Goal: Task Accomplishment & Management: Manage account settings

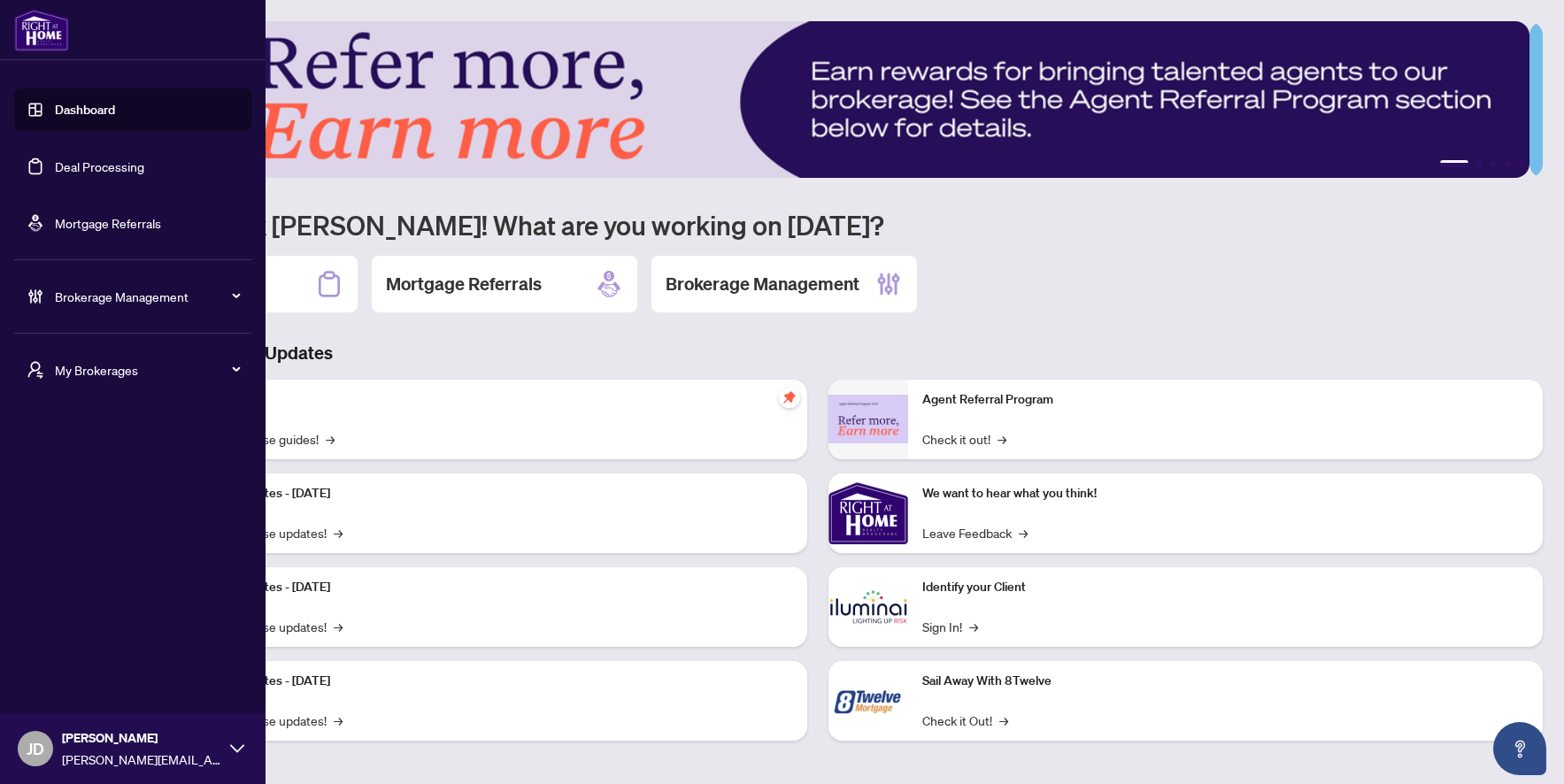
click at [124, 321] on li "Brokerage Management Settings Overview Brokerage Profile & Branches Dashboard S…" at bounding box center [133, 296] width 238 height 70
click at [127, 294] on span "Brokerage Management" at bounding box center [147, 296] width 184 height 20
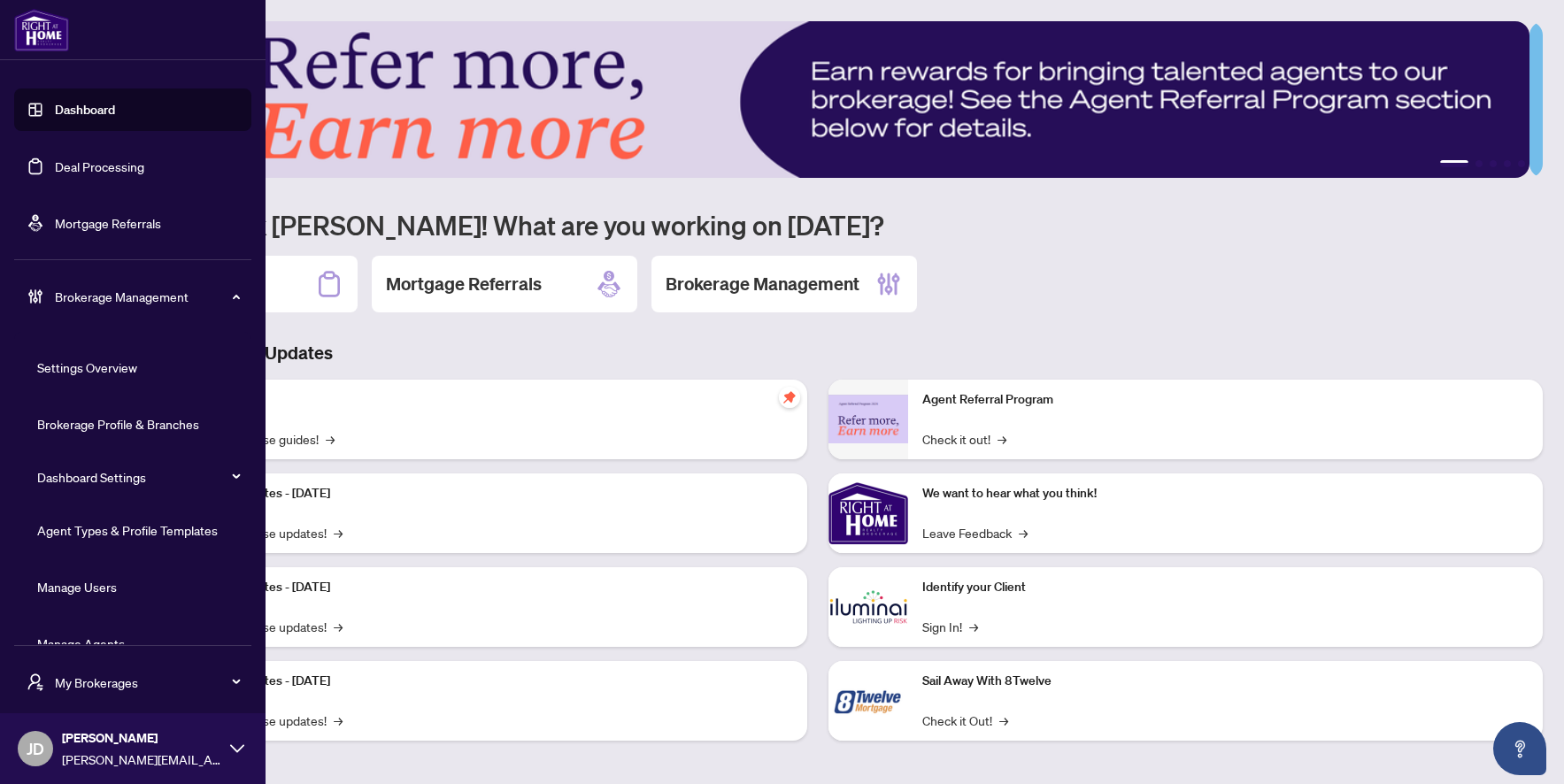
scroll to position [34, 0]
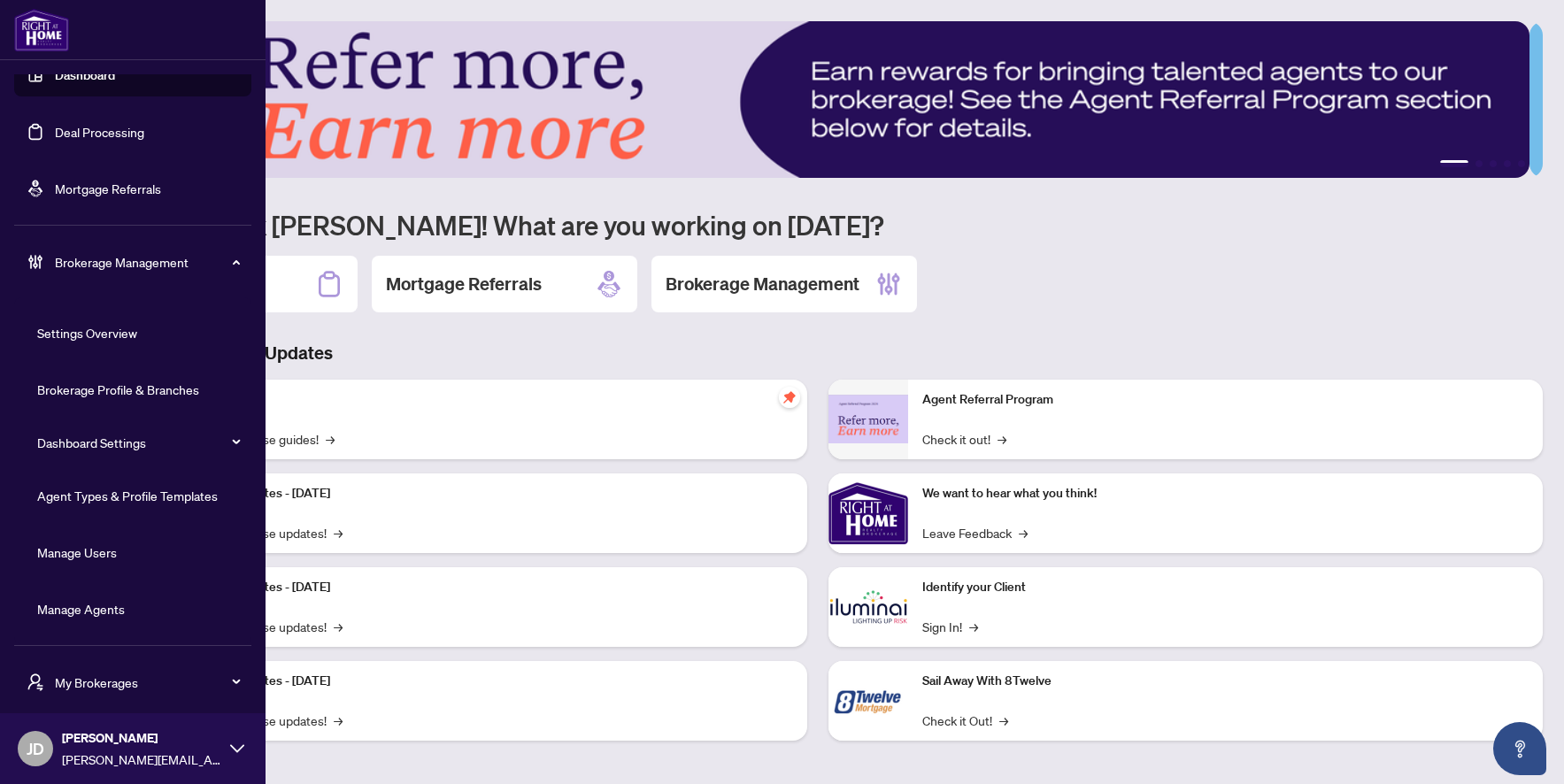
click at [74, 611] on link "Manage Agents" at bounding box center [80, 609] width 88 height 16
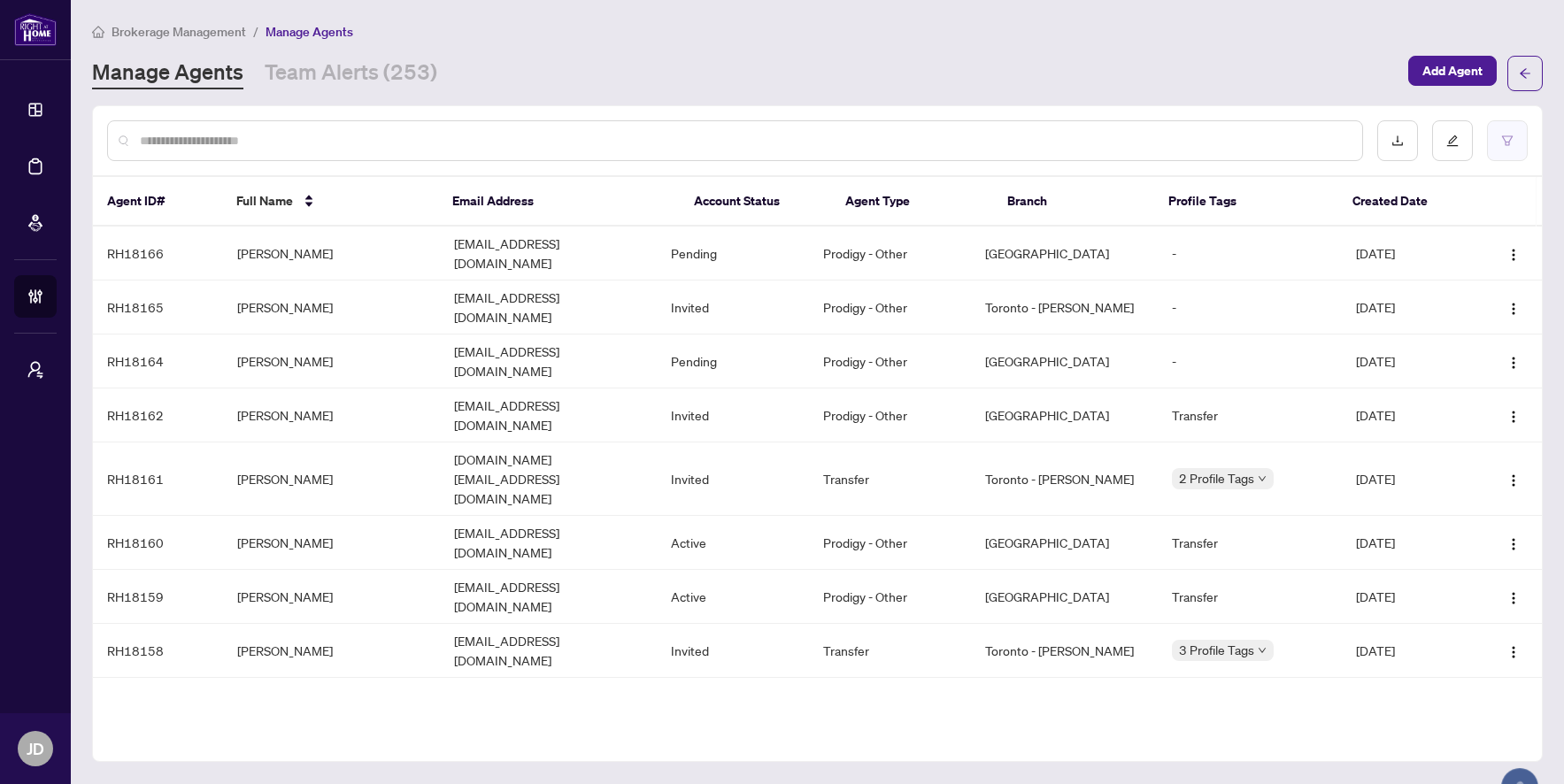
click at [1517, 141] on button "button" at bounding box center [1507, 140] width 41 height 41
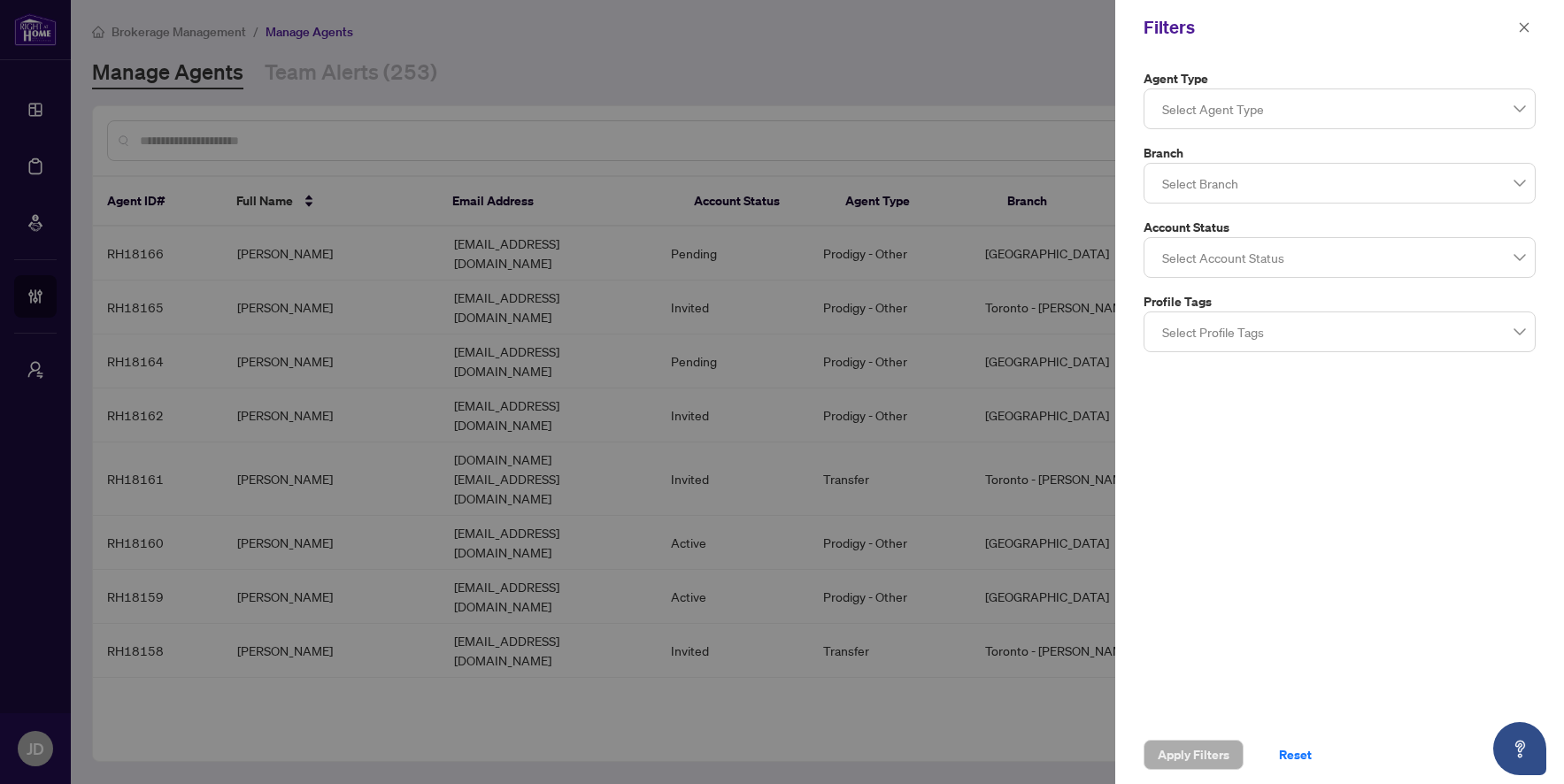
click at [1342, 105] on div at bounding box center [1340, 108] width 370 height 32
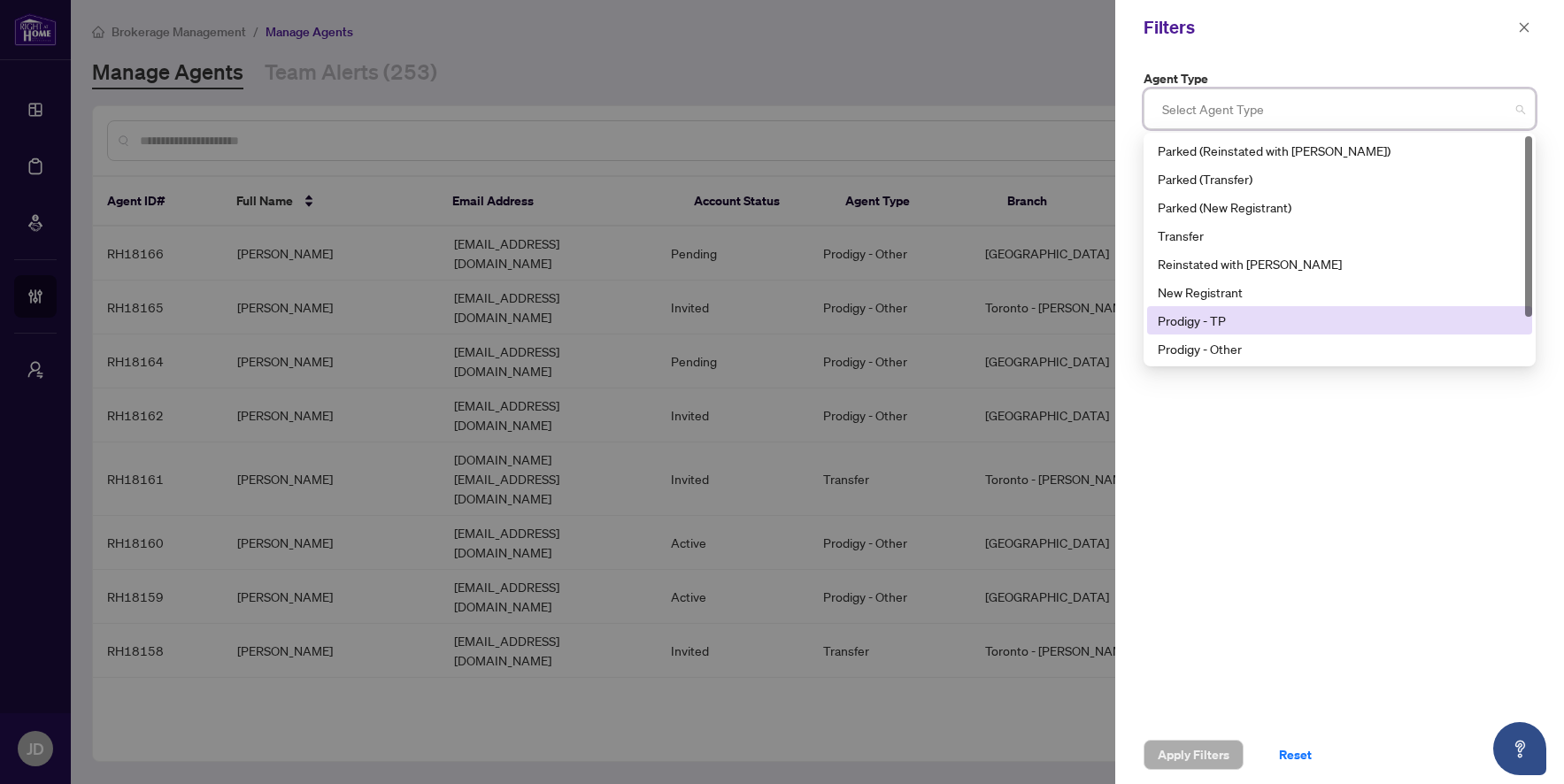
click at [1282, 322] on div "Prodigy - TP" at bounding box center [1340, 321] width 364 height 20
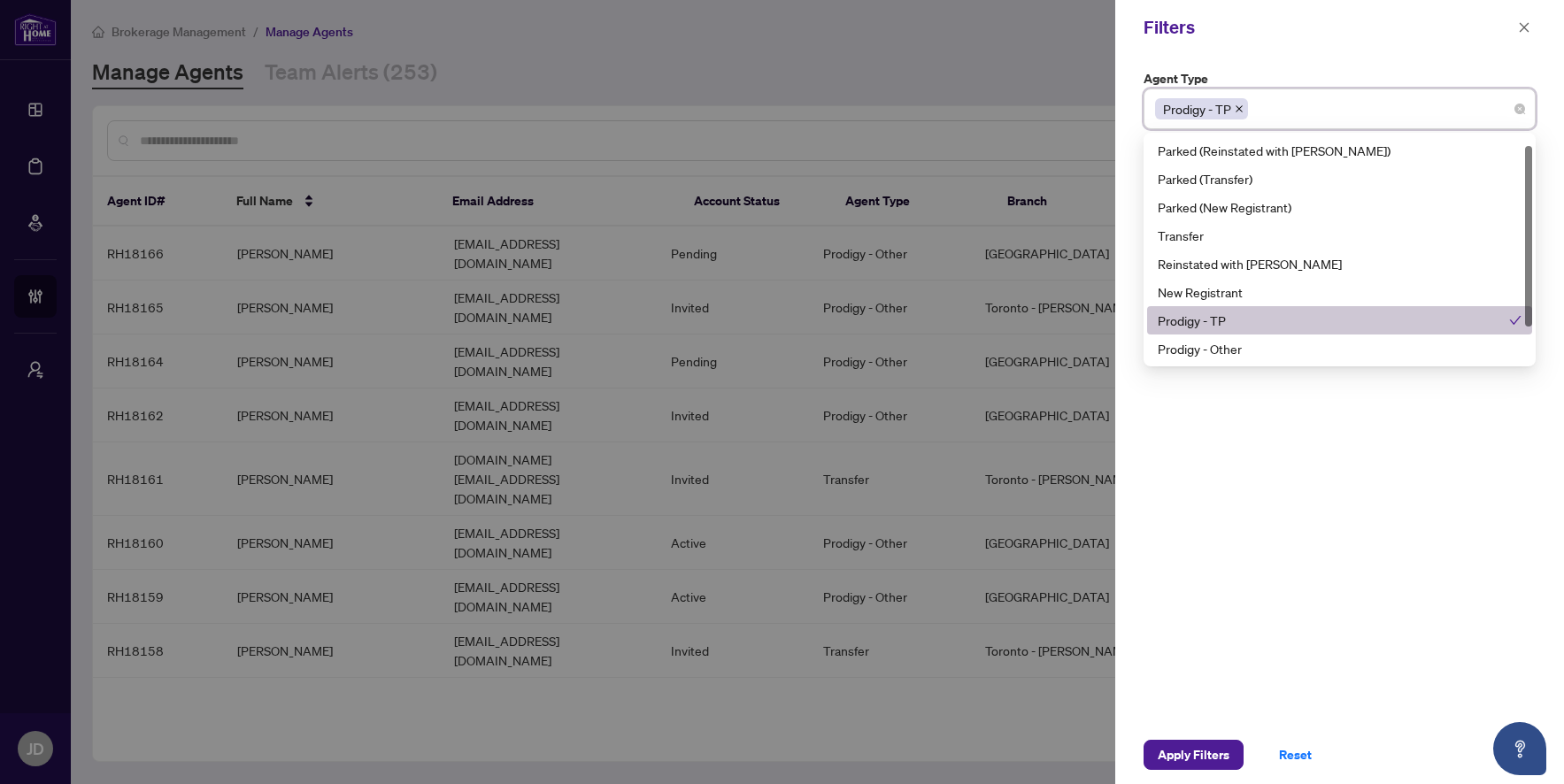
scroll to position [57, 0]
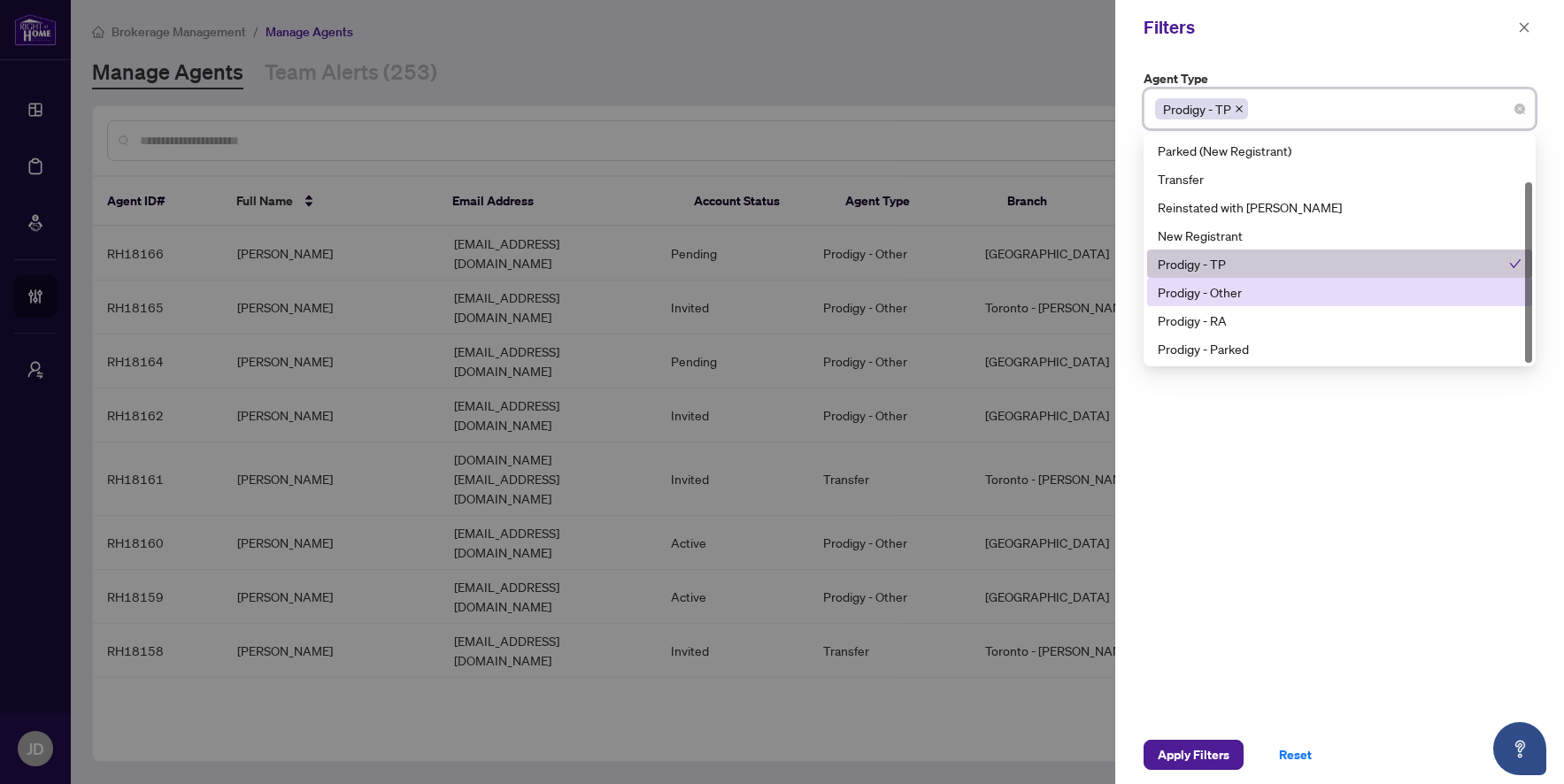
click at [1272, 302] on div "Prodigy - Other" at bounding box center [1340, 292] width 385 height 28
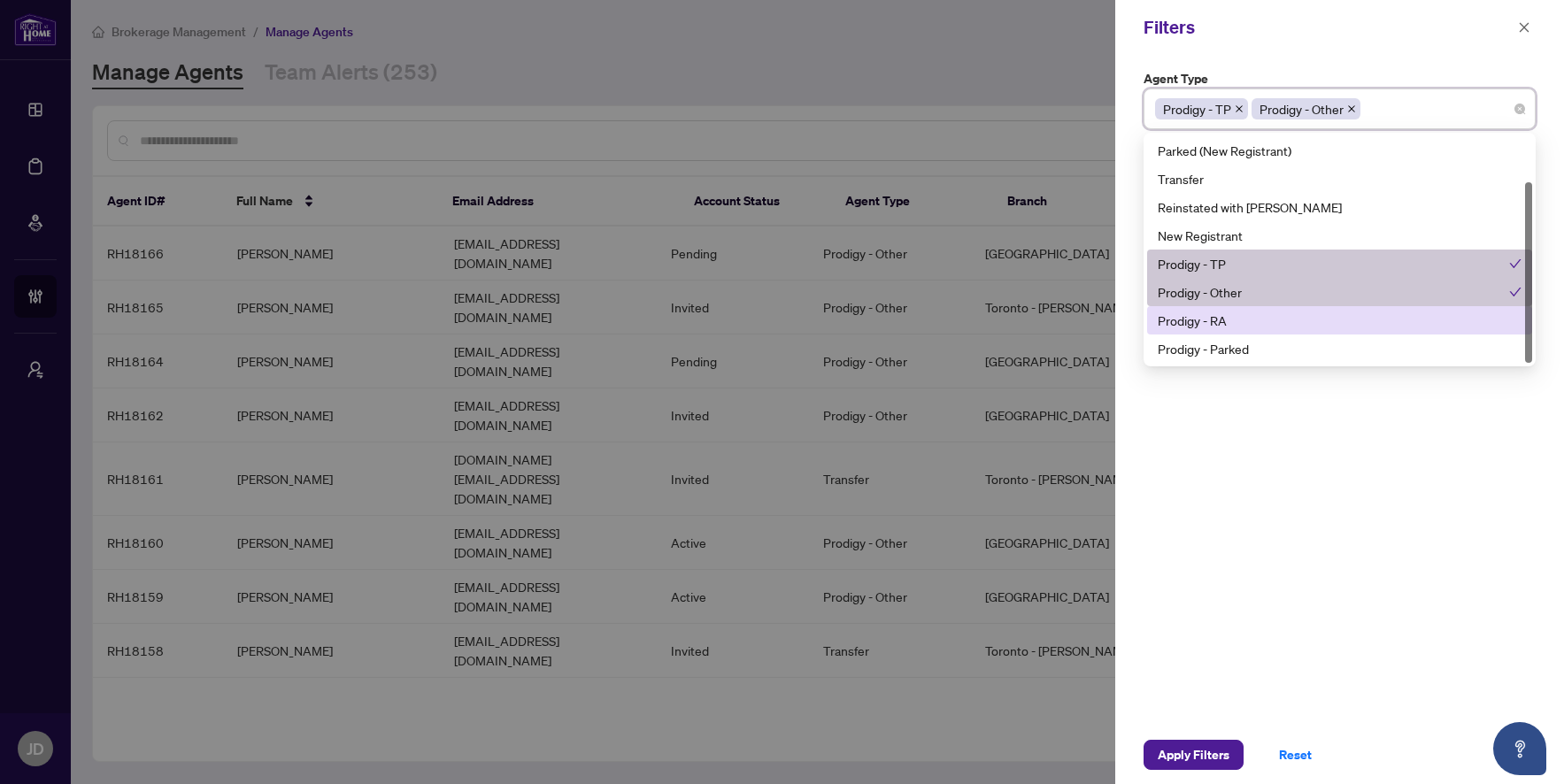
click at [1257, 326] on div "Prodigy - RA" at bounding box center [1340, 321] width 364 height 20
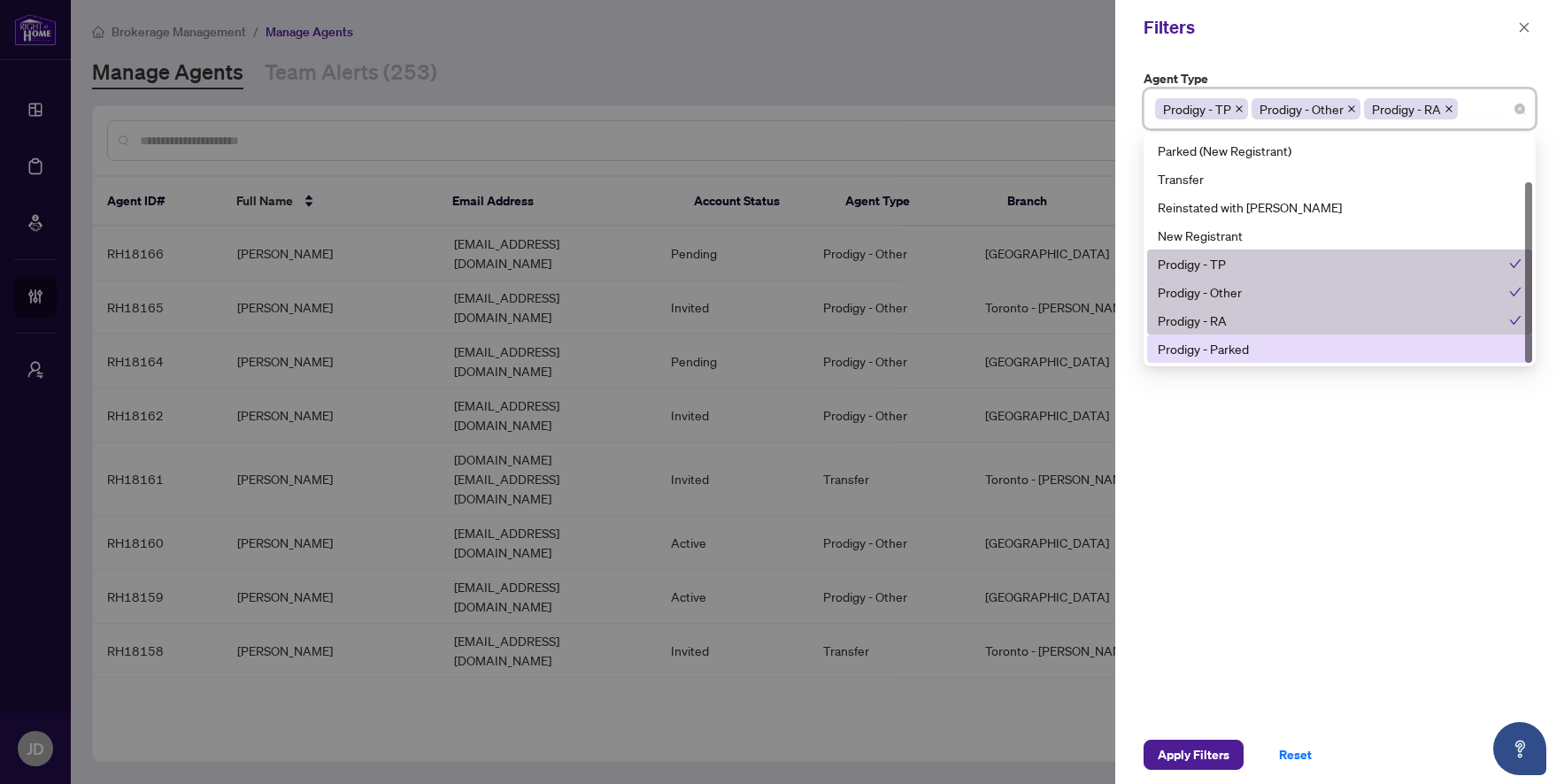
click at [1260, 348] on div "Prodigy - Parked" at bounding box center [1340, 349] width 364 height 20
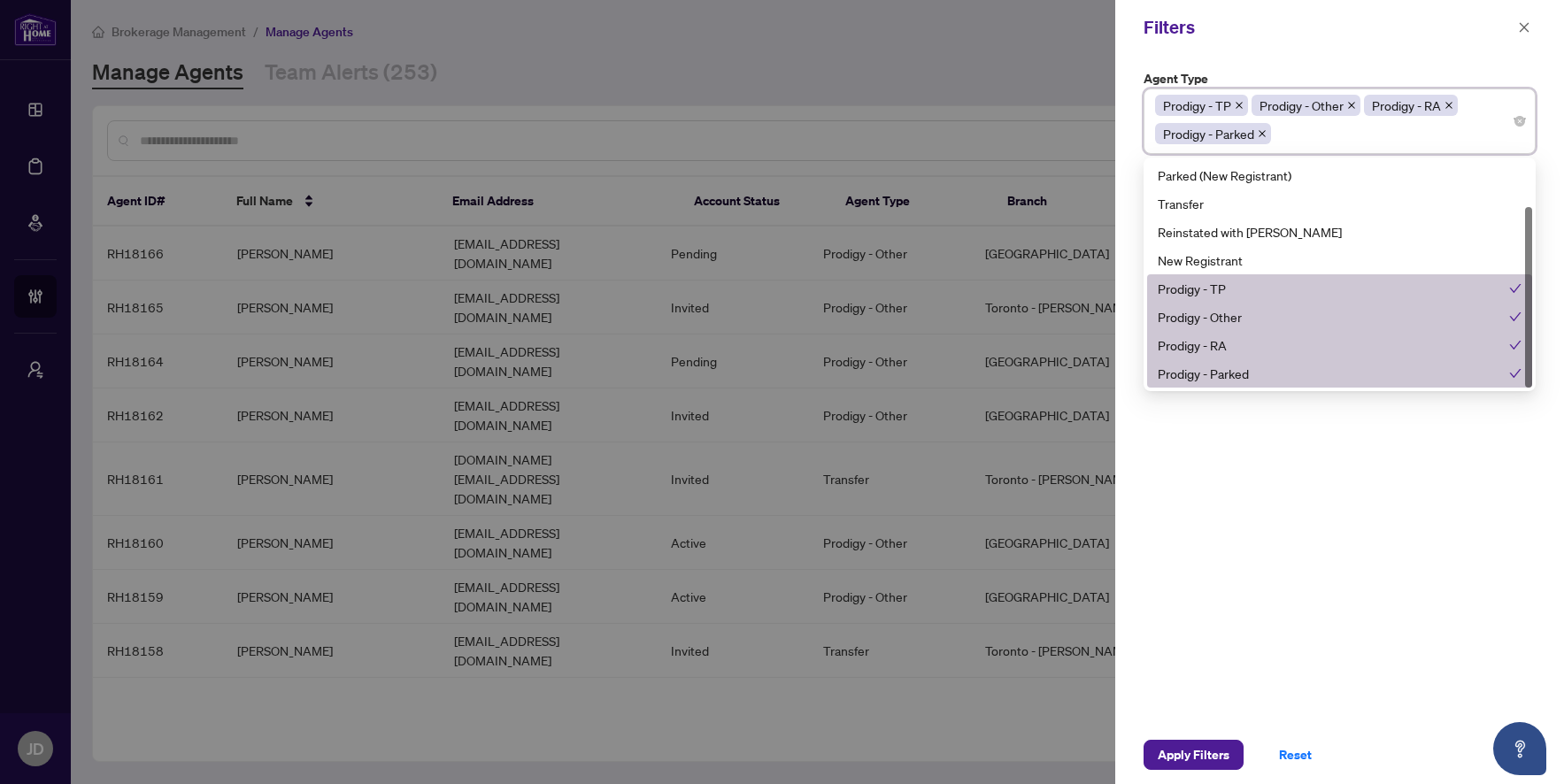
click at [1273, 509] on div "Agent Type Prodigy - TP, Prodigy - Other, Prodigy - RA, Prodigy - Parked Prodig…" at bounding box center [1340, 390] width 449 height 671
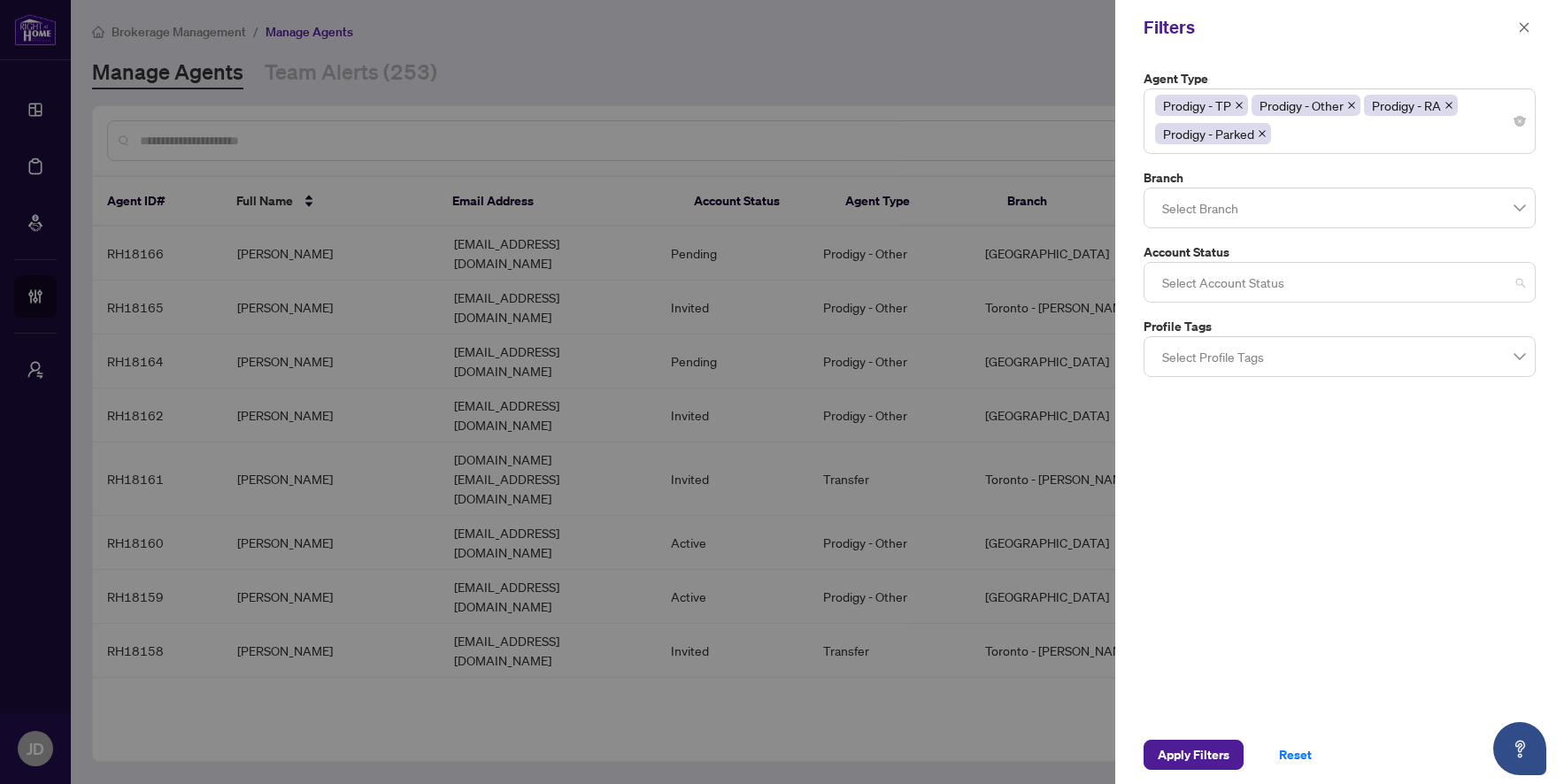
click at [1282, 280] on div at bounding box center [1340, 282] width 370 height 32
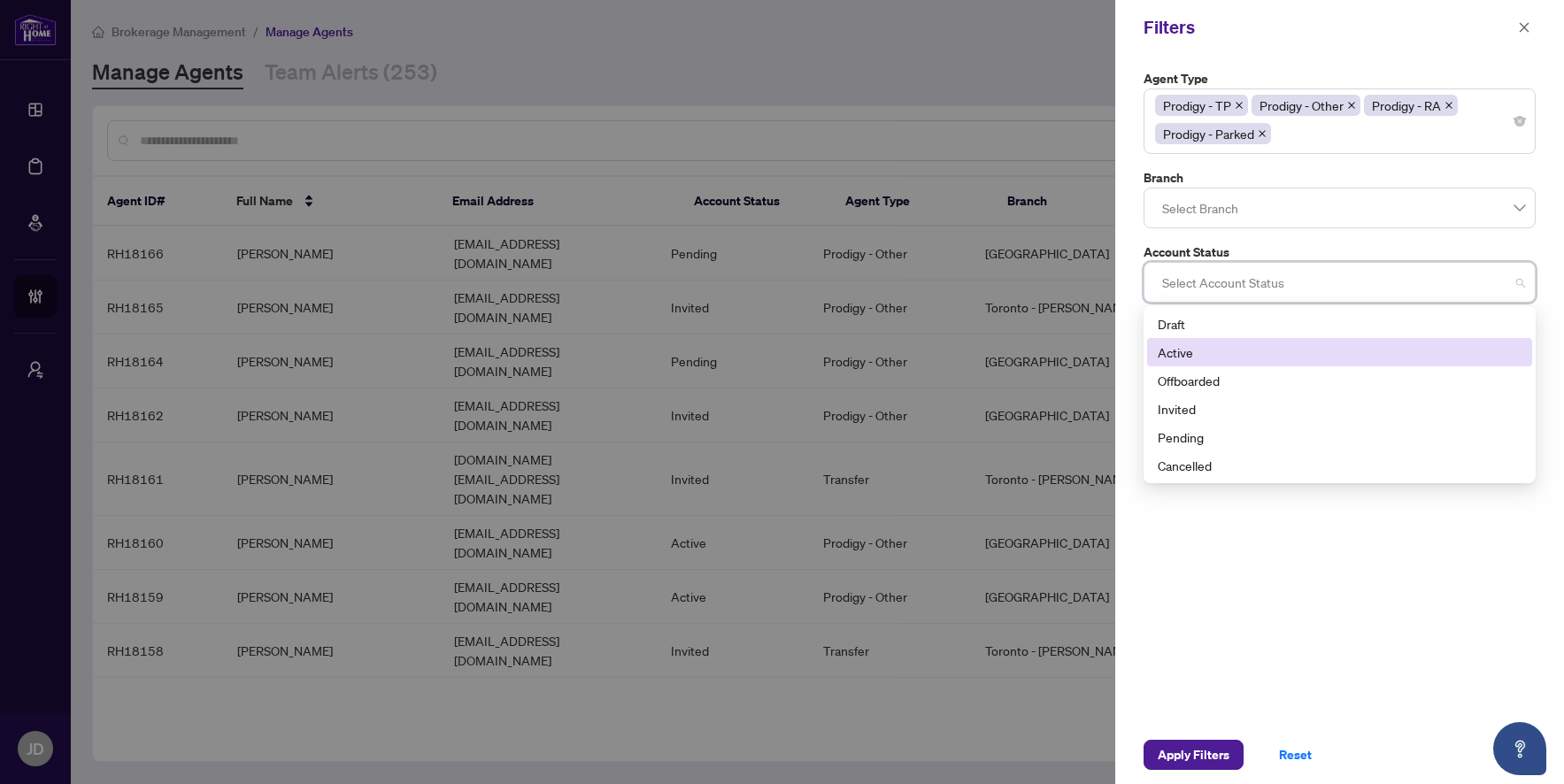
click at [1251, 349] on div "Active" at bounding box center [1340, 352] width 364 height 20
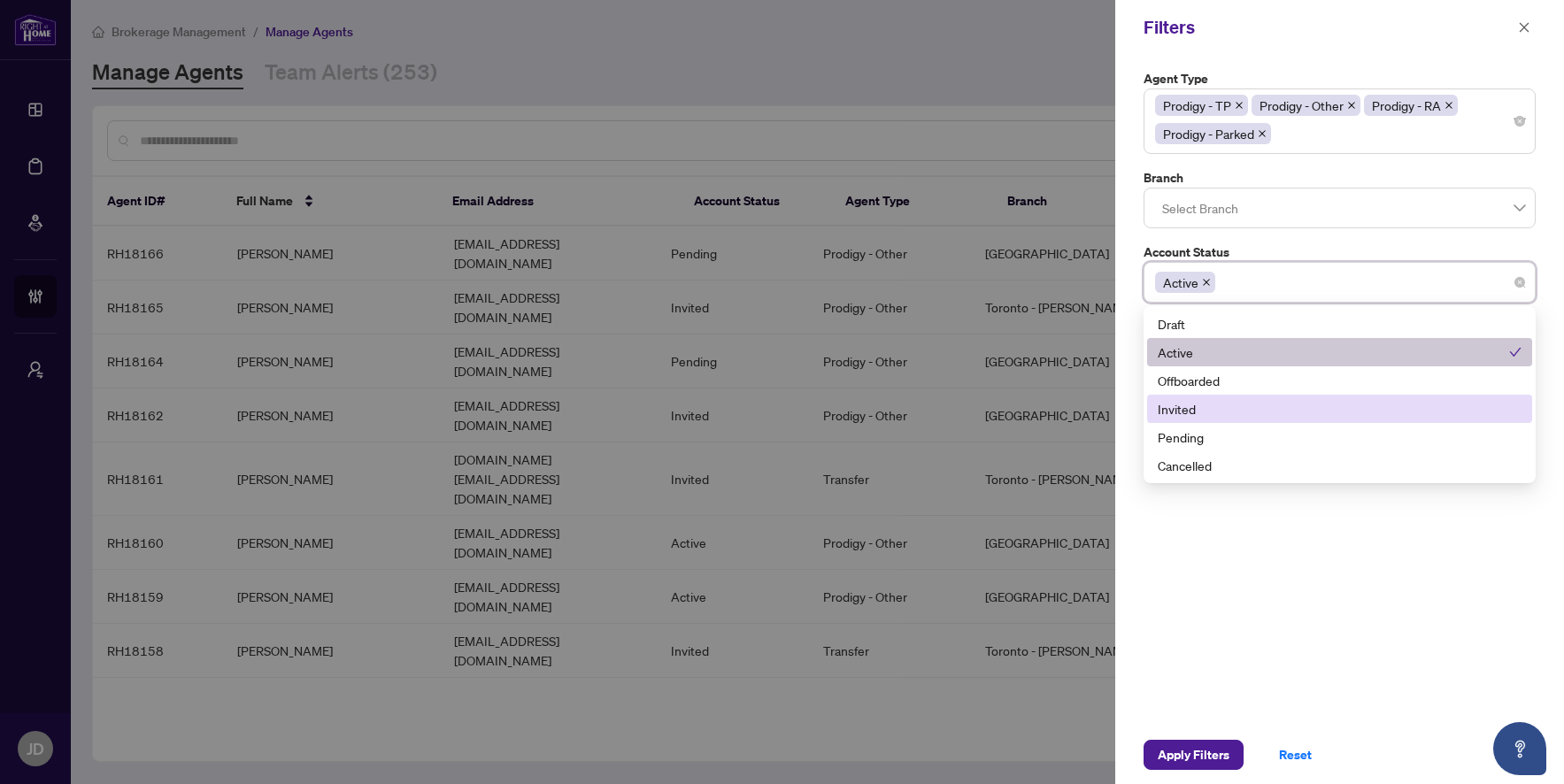
click at [1245, 415] on div "Invited" at bounding box center [1340, 409] width 364 height 20
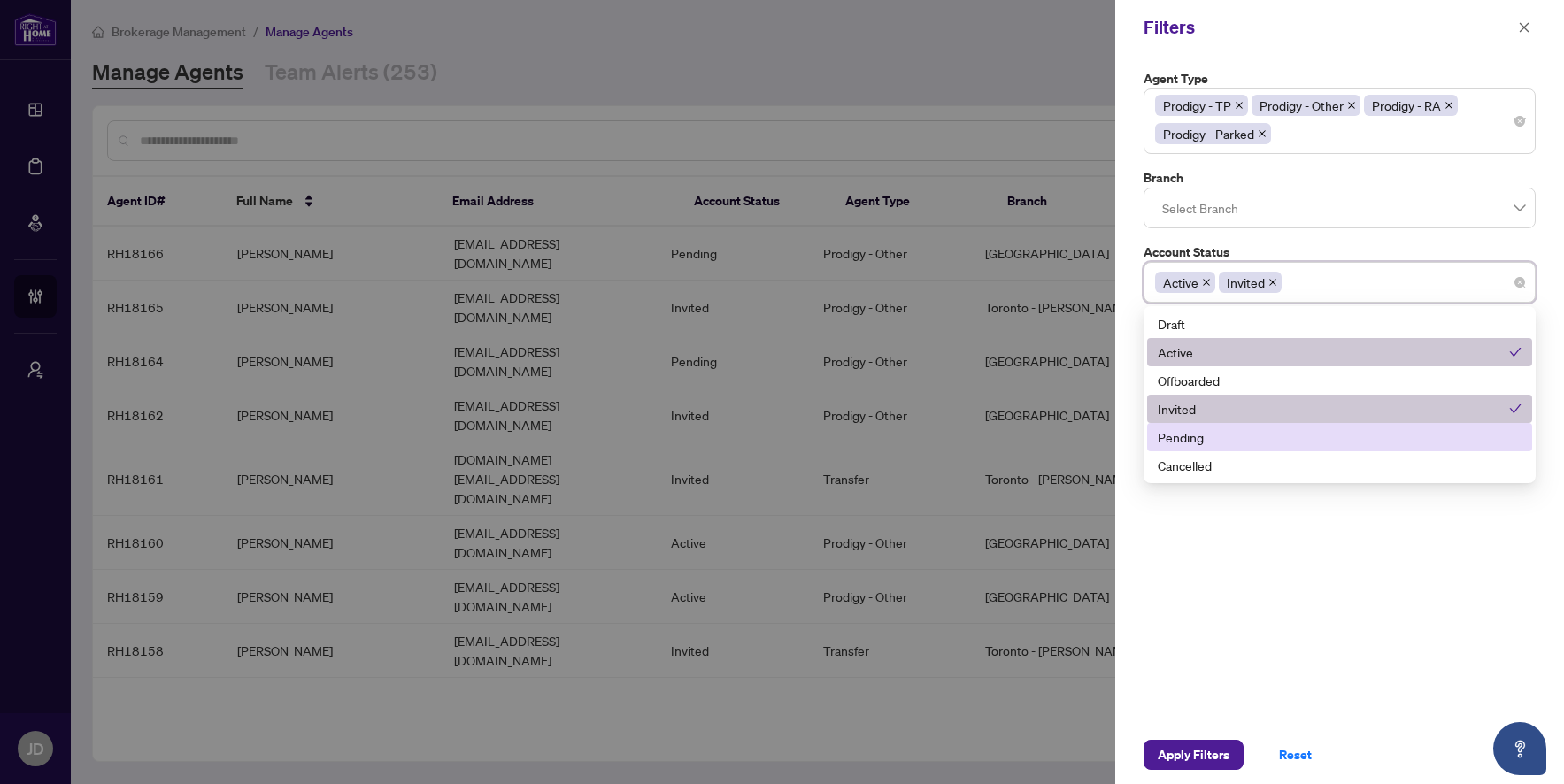
click at [1241, 452] on div "Cancelled" at bounding box center [1340, 465] width 385 height 28
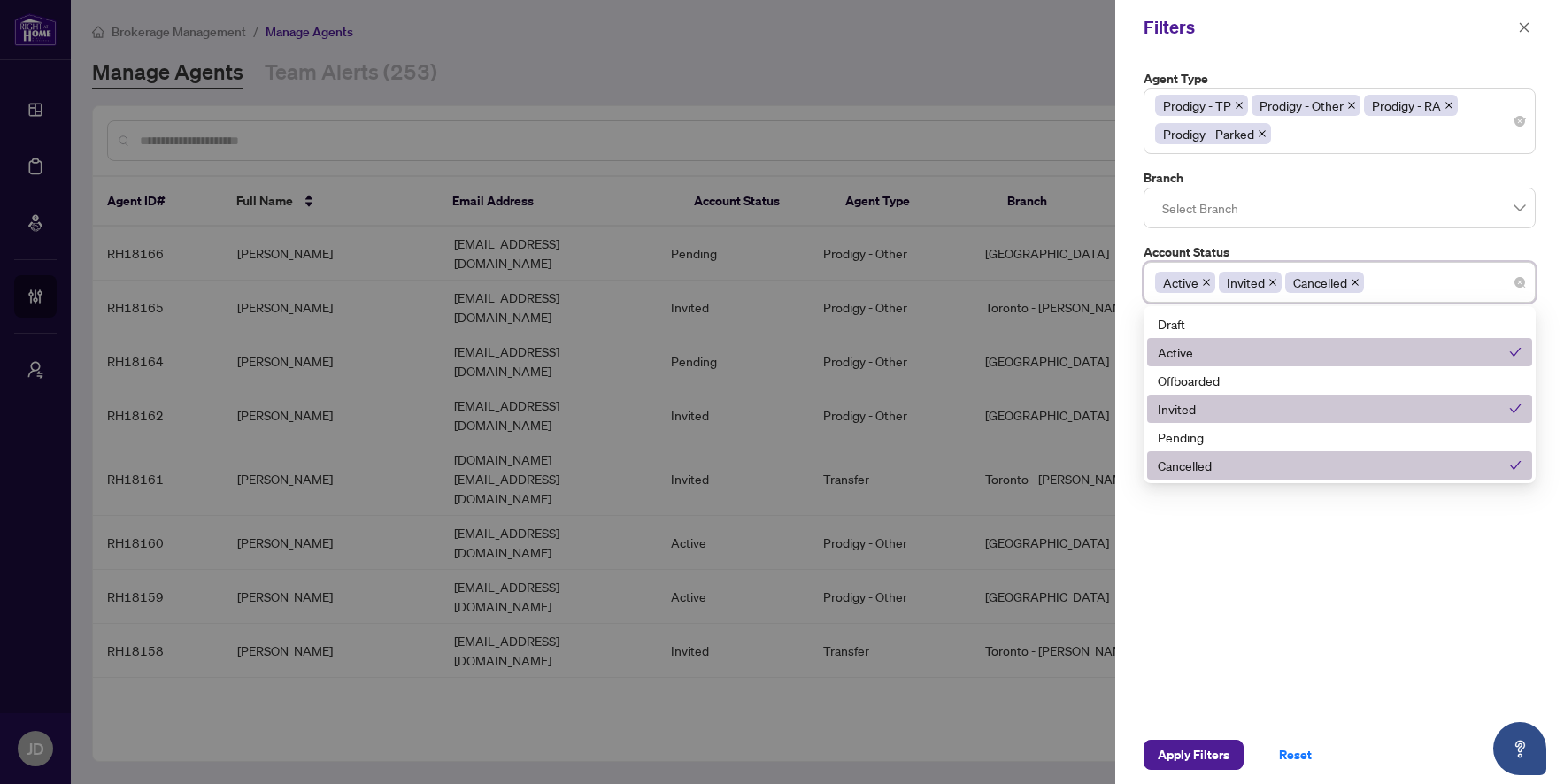
click at [1226, 467] on div "Cancelled" at bounding box center [1334, 466] width 351 height 20
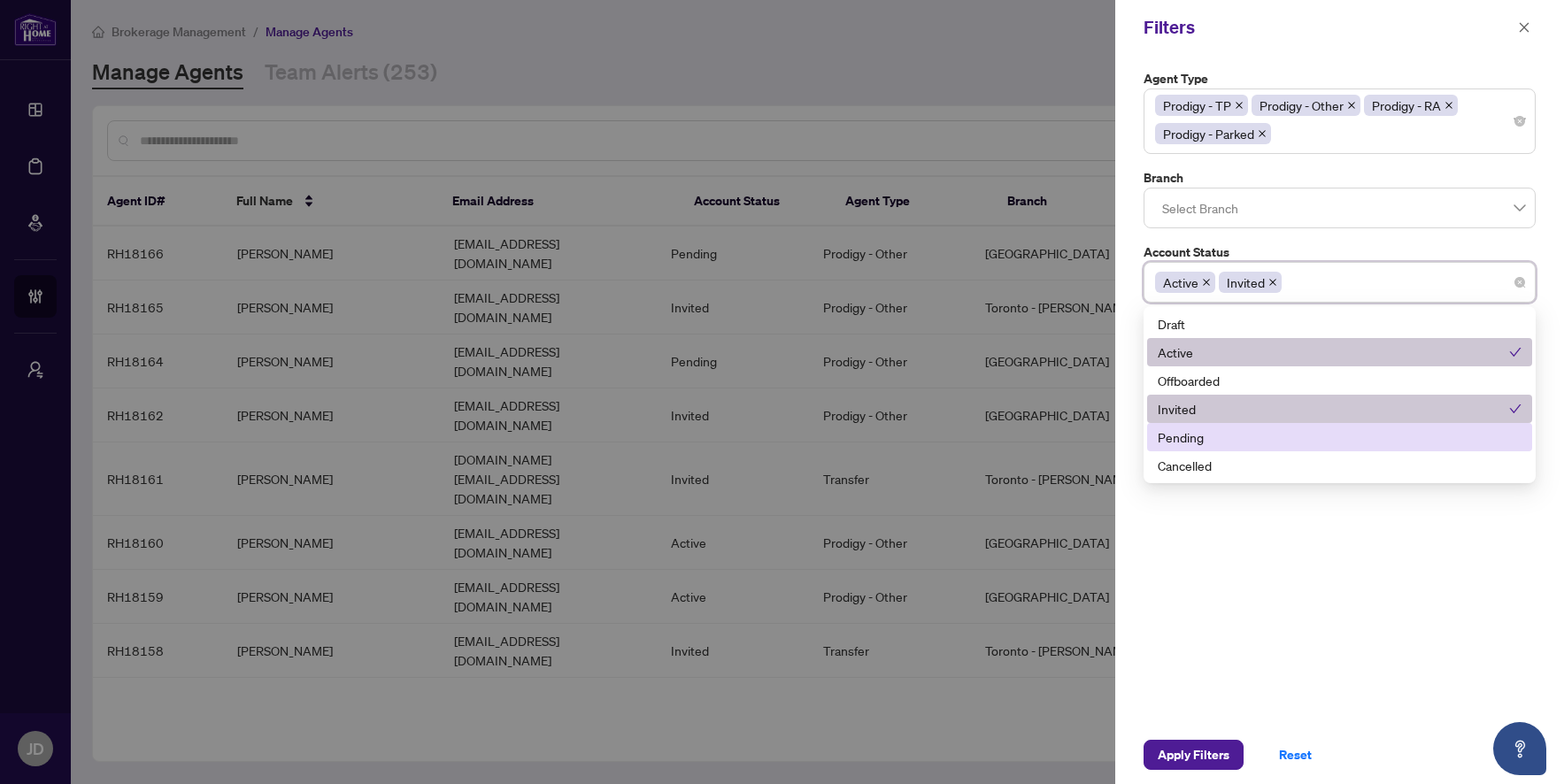
click at [1226, 443] on div "Pending" at bounding box center [1340, 437] width 364 height 20
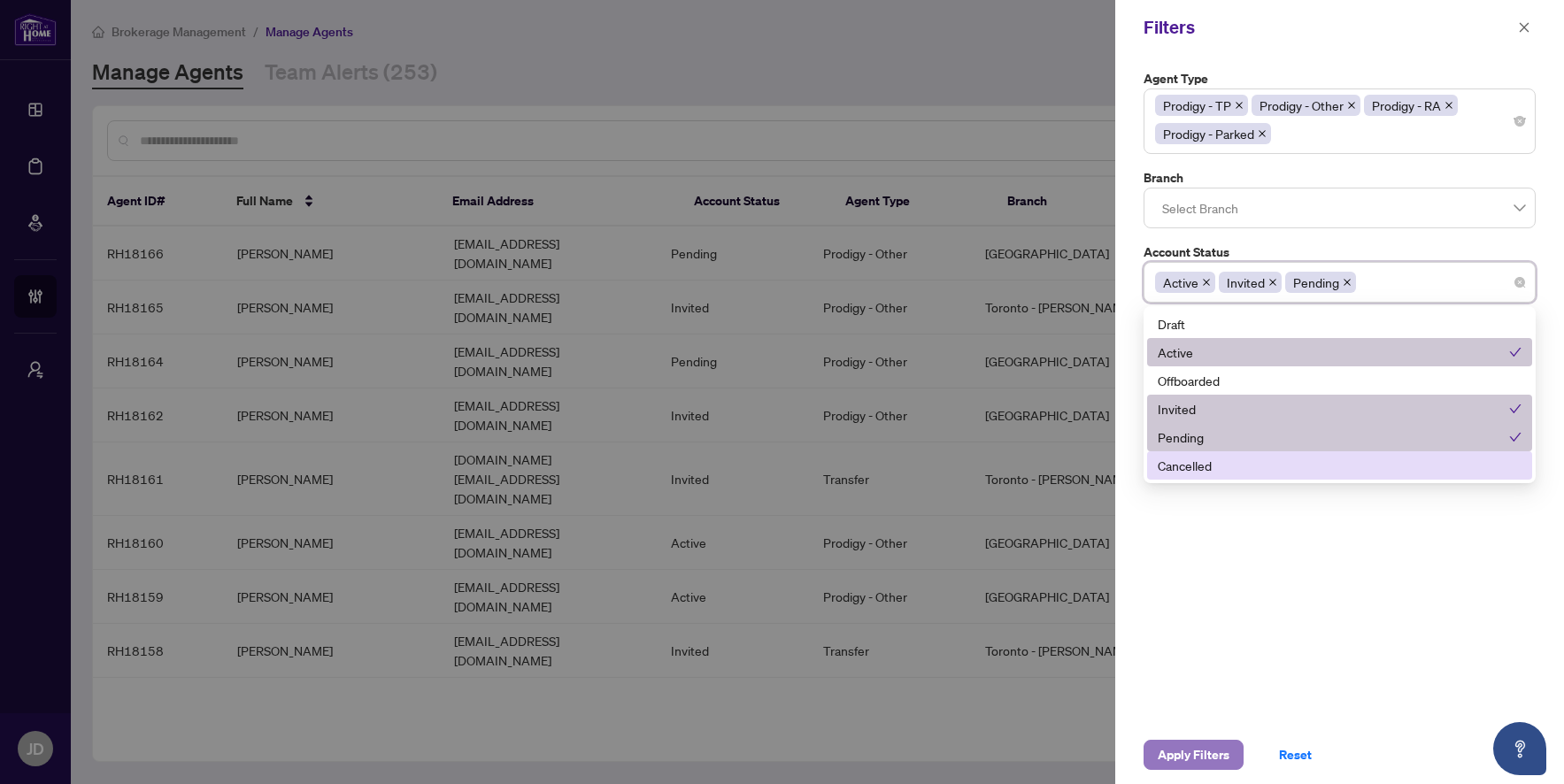
click at [1177, 748] on span "Apply Filters" at bounding box center [1194, 754] width 71 height 28
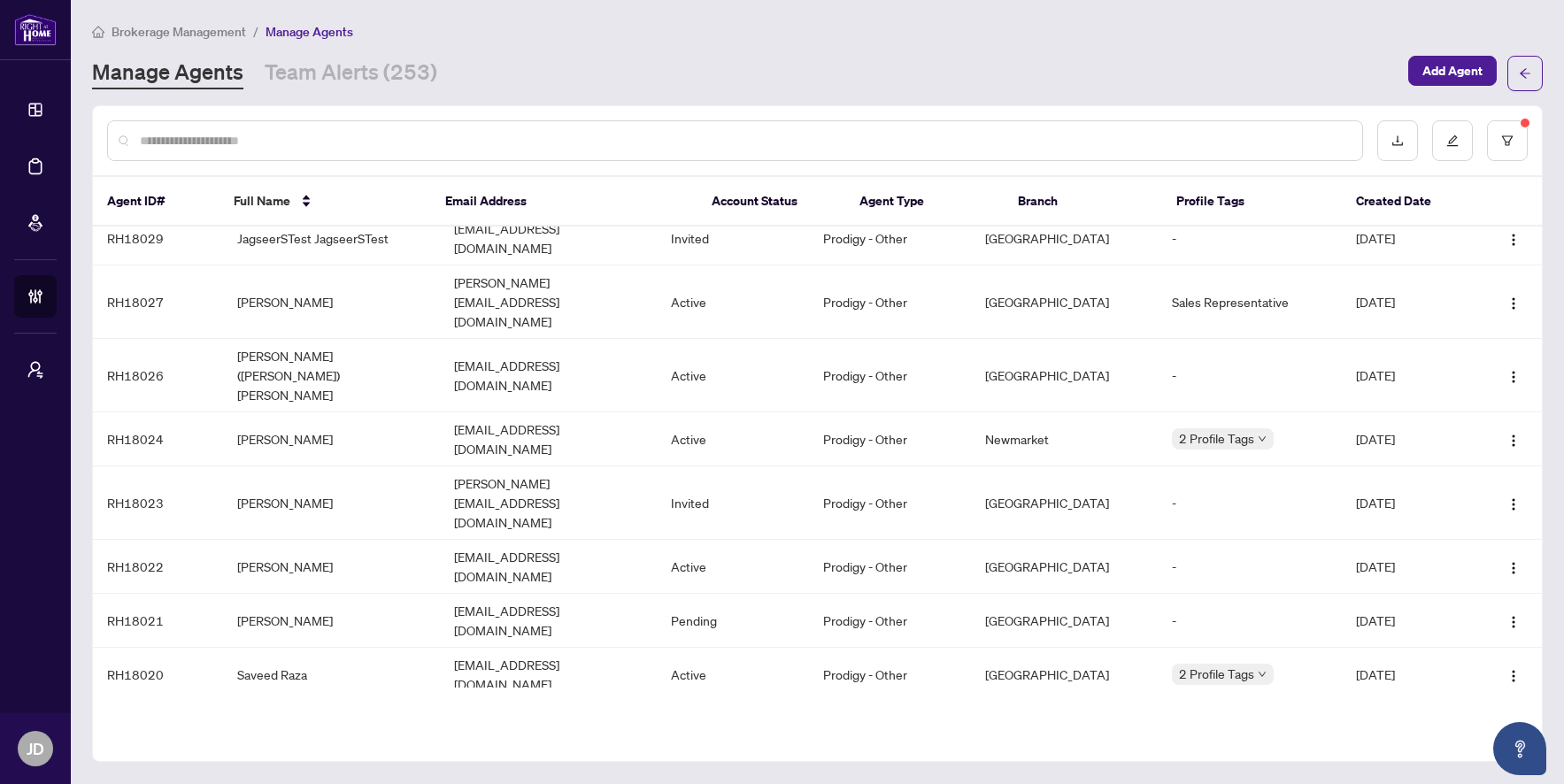
scroll to position [0, 0]
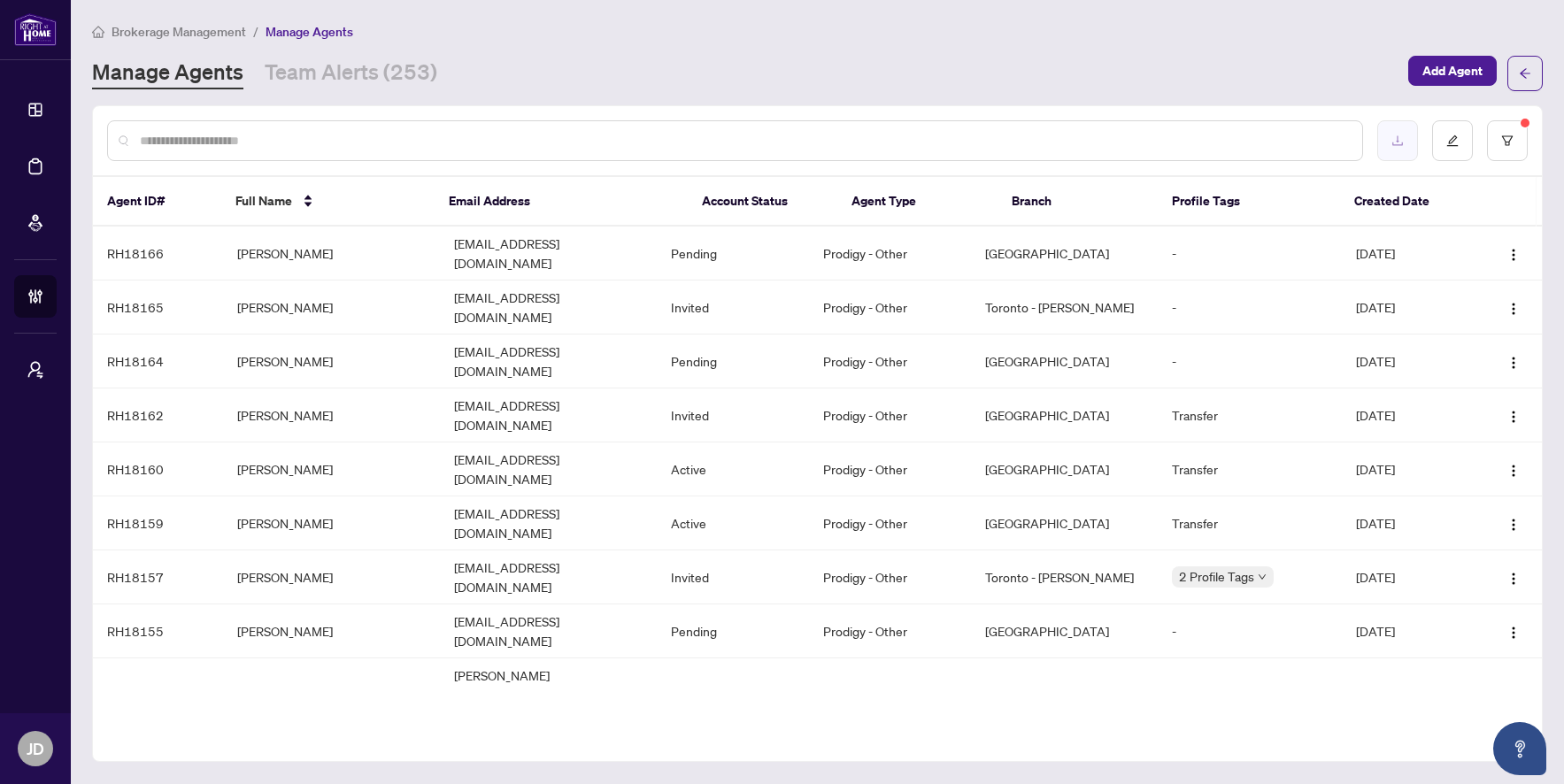
click at [1398, 141] on icon "download" at bounding box center [1398, 141] width 13 height 13
click at [295, 126] on div at bounding box center [735, 140] width 1256 height 41
click at [293, 132] on input "text" at bounding box center [745, 141] width 1209 height 20
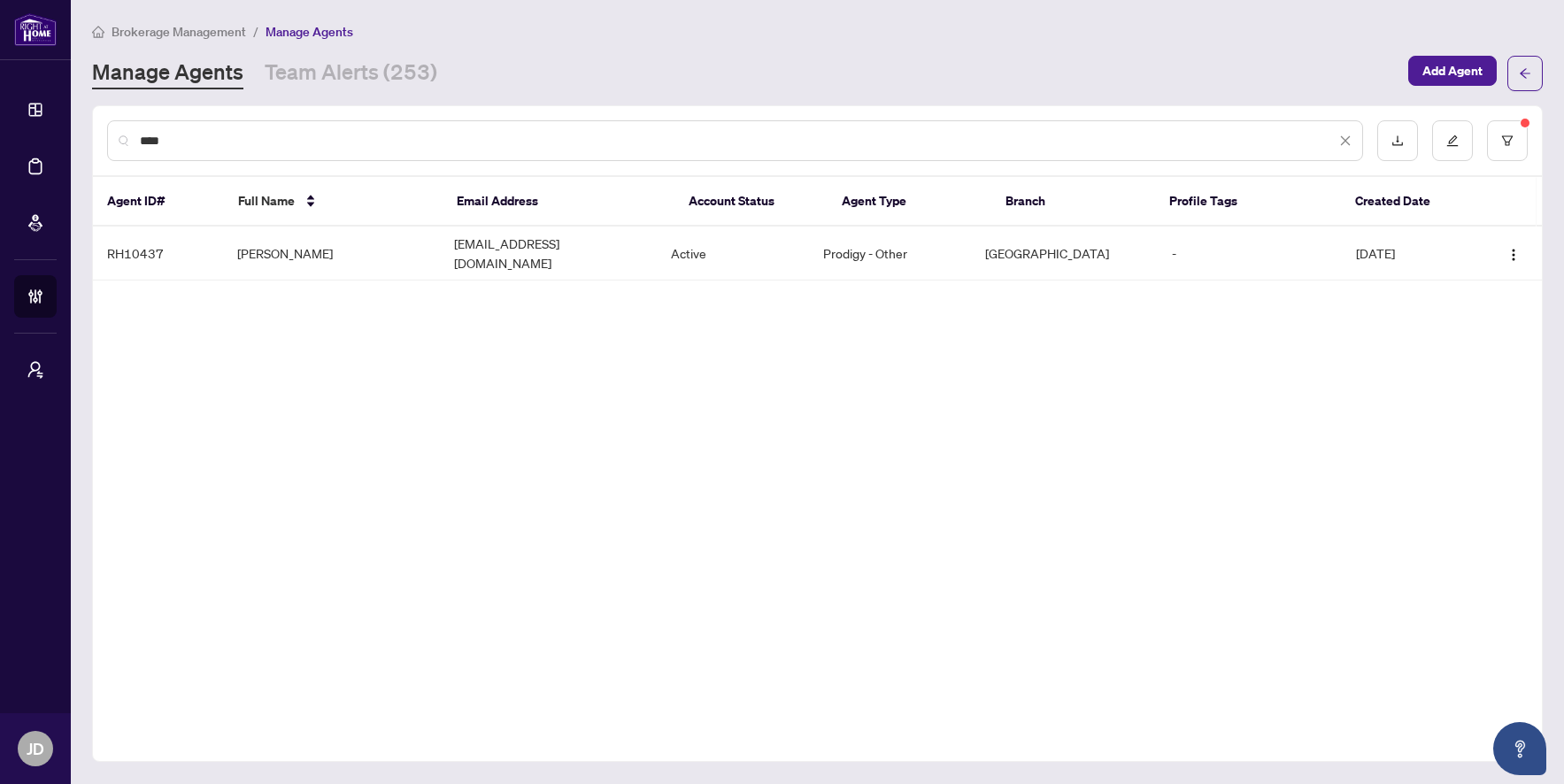
type input "****"
